Goal: Task Accomplishment & Management: Manage account settings

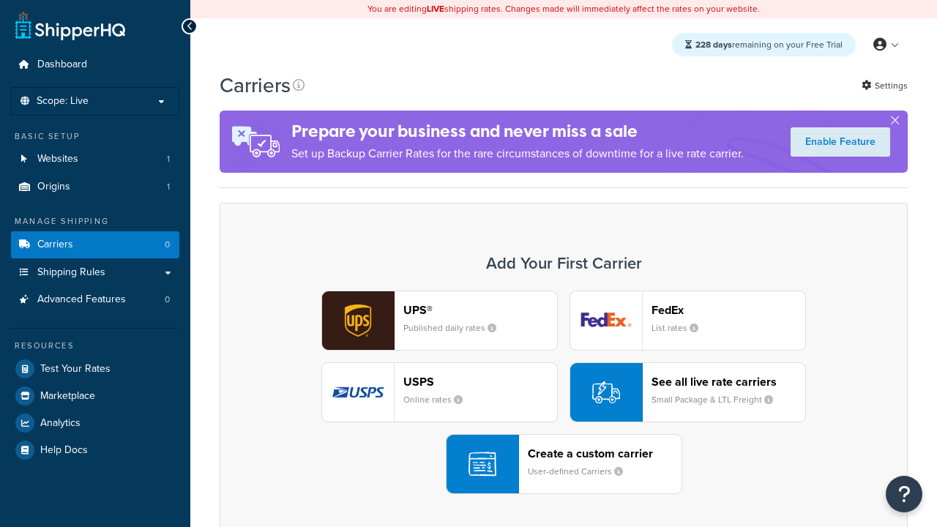
click at [564, 392] on div "UPS® Published daily rates FedEx List rates USPS Online rates See all live rate…" at bounding box center [563, 392] width 657 height 203
click at [728, 310] on header "FedEx" at bounding box center [728, 310] width 154 height 14
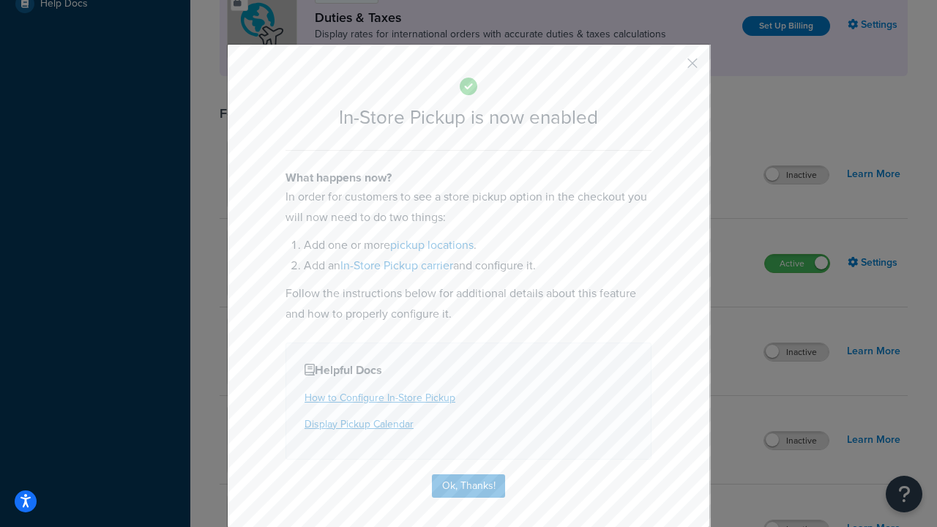
click at [670, 68] on button "button" at bounding box center [671, 69] width 4 height 4
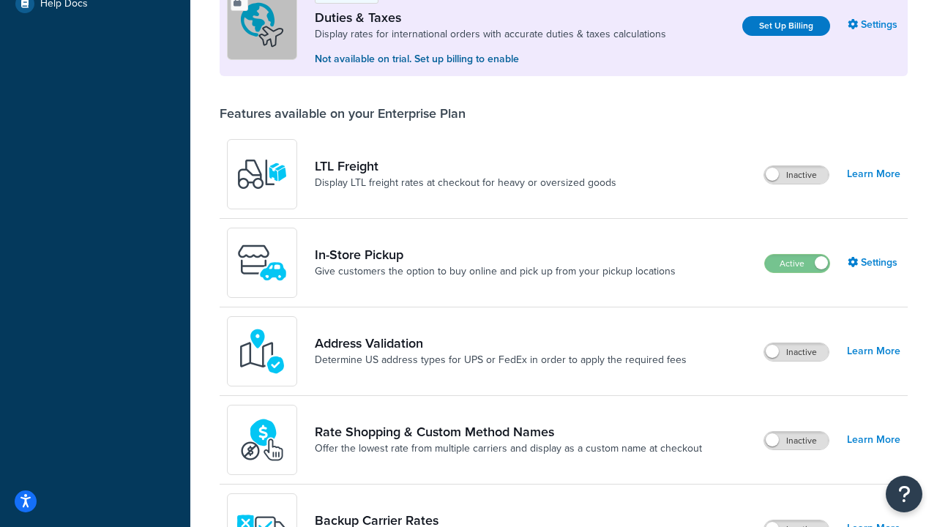
scroll to position [446, 0]
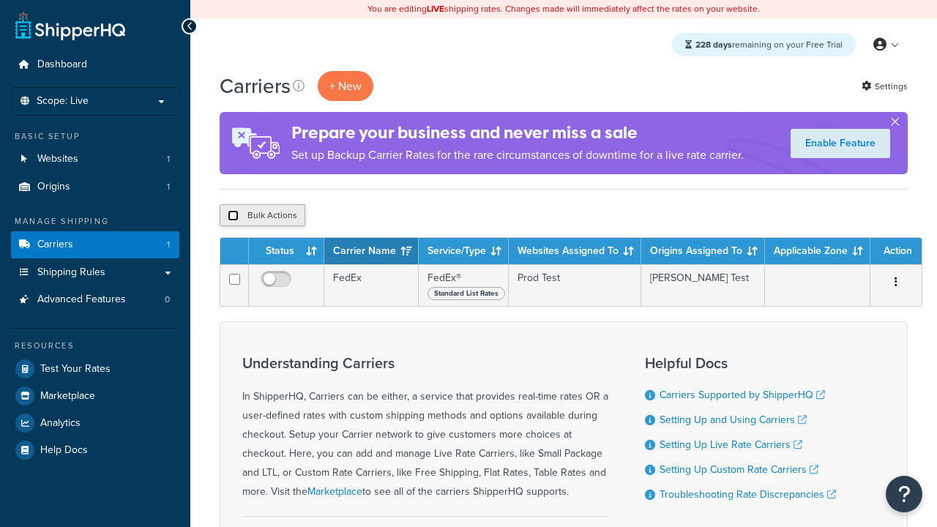
click at [233, 216] on input "checkbox" at bounding box center [233, 215] width 11 height 11
checkbox input "true"
click at [0, 0] on button "Delete" at bounding box center [0, 0] width 0 height 0
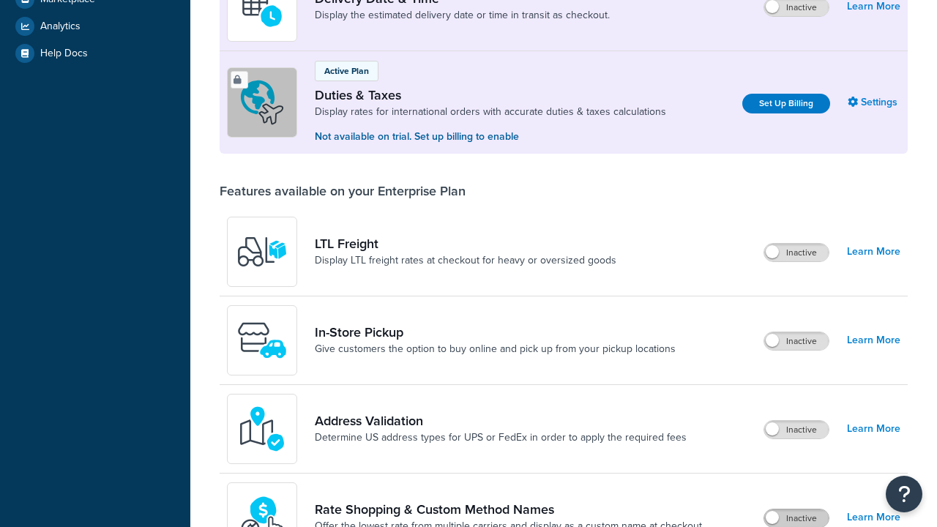
click at [796, 509] on label "Inactive" at bounding box center [796, 518] width 64 height 18
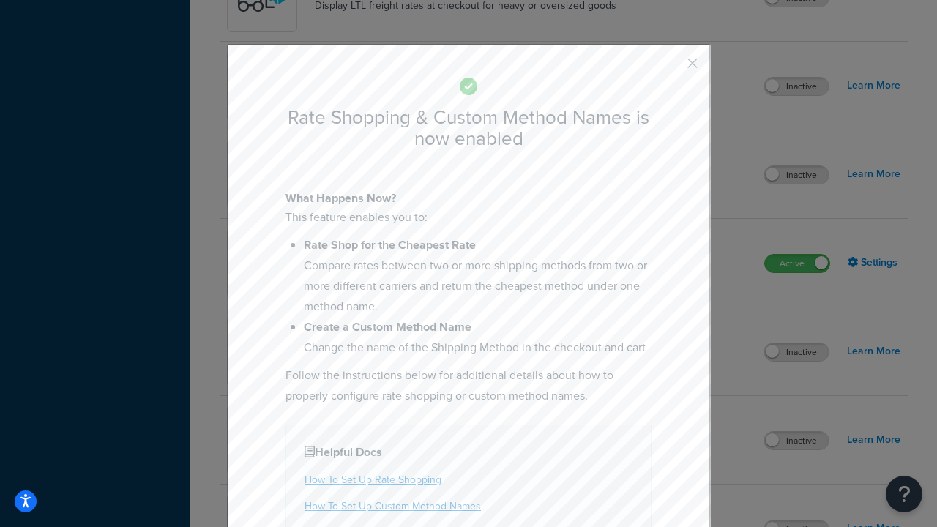
click at [670, 68] on button "button" at bounding box center [671, 69] width 4 height 4
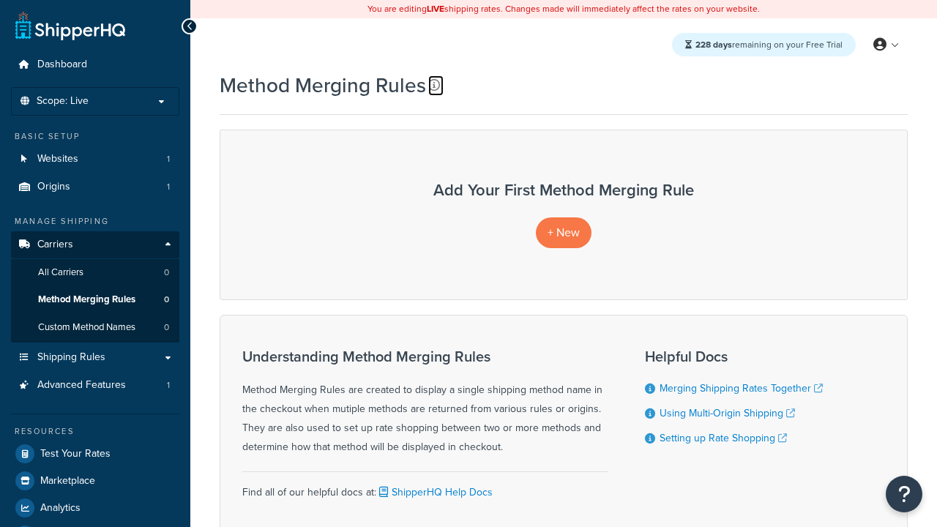
click at [434, 85] on icon at bounding box center [434, 85] width 12 height 12
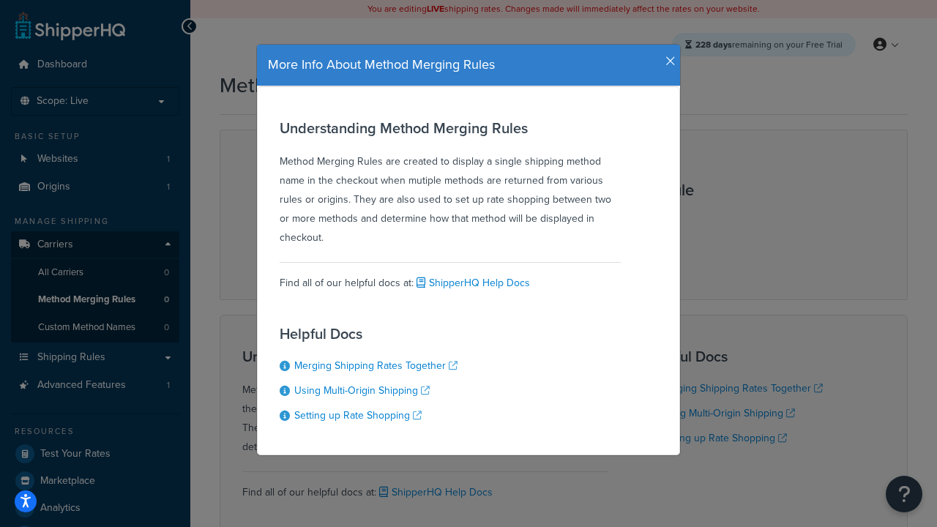
click at [667, 56] on icon "button" at bounding box center [670, 61] width 10 height 13
